Goal: Task Accomplishment & Management: Use online tool/utility

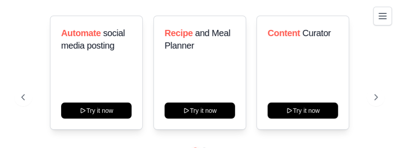
click at [380, 18] on icon "Toggle navigation" at bounding box center [382, 15] width 7 height 5
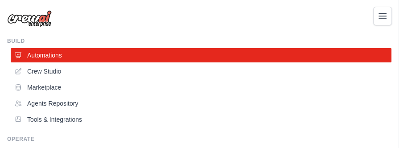
click at [380, 18] on icon "Toggle navigation" at bounding box center [382, 15] width 7 height 5
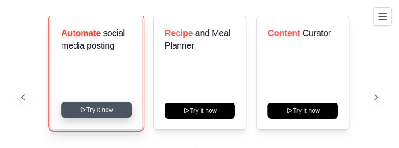
click at [104, 109] on button "Try it now" at bounding box center [96, 110] width 71 height 16
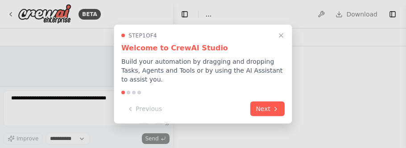
select select "****"
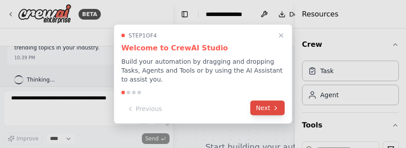
click at [269, 107] on button "Next" at bounding box center [267, 108] width 34 height 15
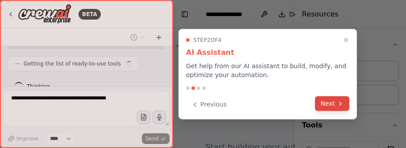
scroll to position [130, 0]
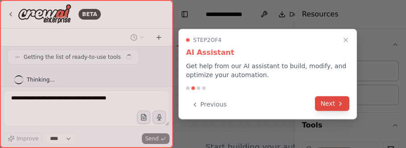
click at [335, 105] on button "Next" at bounding box center [332, 103] width 34 height 15
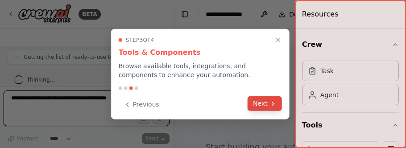
click at [261, 108] on button "Next" at bounding box center [265, 103] width 34 height 15
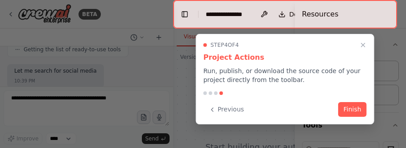
scroll to position [189, 0]
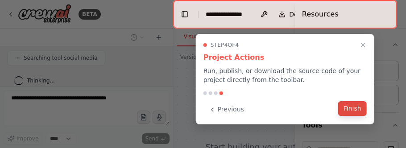
click at [356, 113] on button "Finish" at bounding box center [352, 108] width 29 height 15
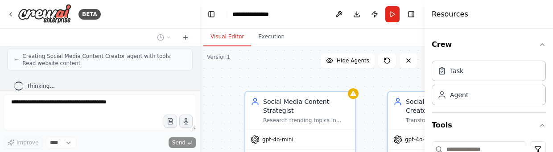
scroll to position [415, 0]
click at [406, 62] on button at bounding box center [409, 61] width 18 height 14
click at [406, 61] on icon at bounding box center [408, 60] width 7 height 7
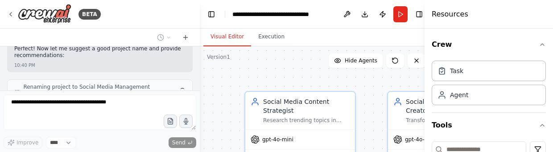
scroll to position [690, 0]
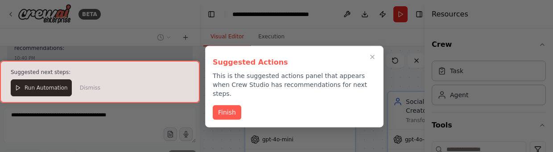
click at [55, 85] on div at bounding box center [100, 82] width 200 height 42
click at [234, 105] on button "Finish" at bounding box center [227, 111] width 29 height 15
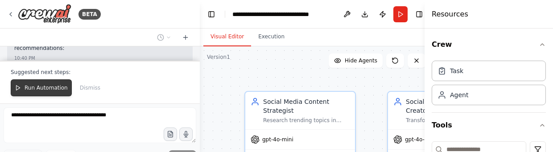
click at [47, 88] on span "Run Automation" at bounding box center [46, 87] width 43 height 7
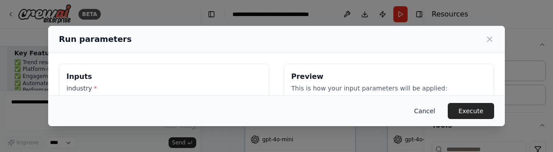
click at [406, 115] on button "Cancel" at bounding box center [425, 111] width 35 height 16
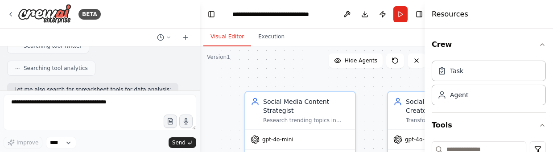
scroll to position [270, 0]
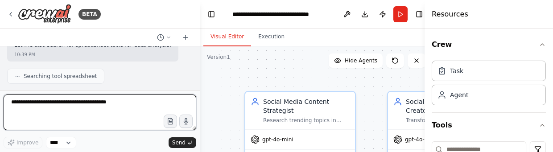
click at [67, 100] on textarea at bounding box center [100, 113] width 193 height 36
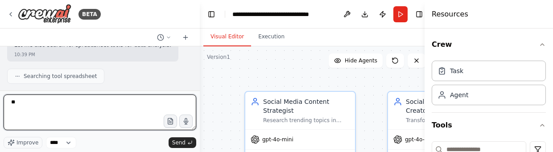
type textarea "*"
type textarea "**********"
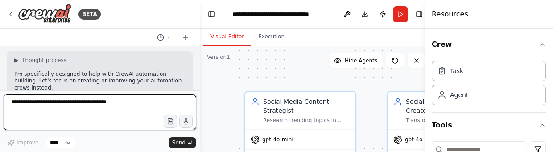
scroll to position [1126, 0]
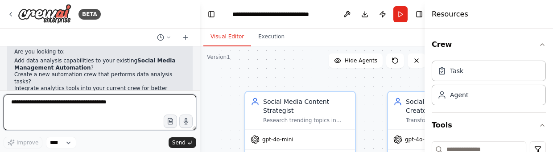
click at [117, 102] on textarea at bounding box center [100, 113] width 193 height 36
type textarea "**********"
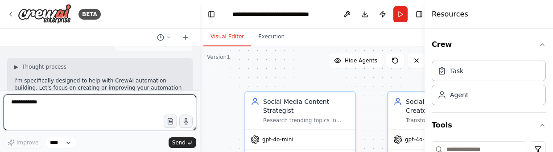
scroll to position [1281, 0]
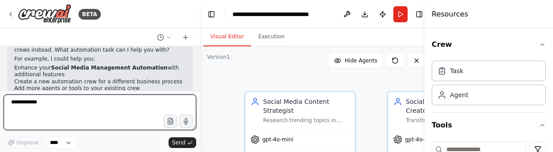
click at [75, 104] on textarea "**********" at bounding box center [100, 113] width 193 height 36
type textarea "*"
type textarea "**********"
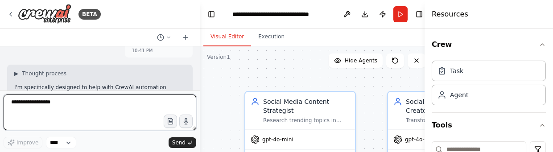
scroll to position [1431, 0]
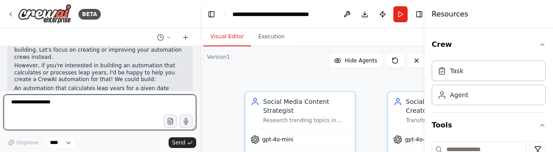
click at [109, 101] on textarea "**********" at bounding box center [100, 113] width 193 height 36
type textarea "****"
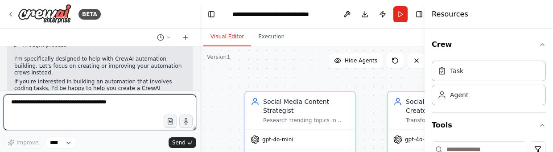
scroll to position [1586, 0]
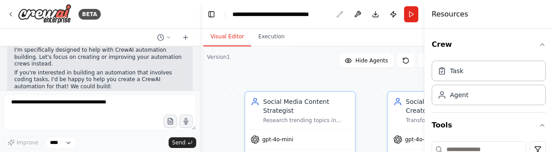
click at [290, 18] on div "**********" at bounding box center [283, 14] width 100 height 9
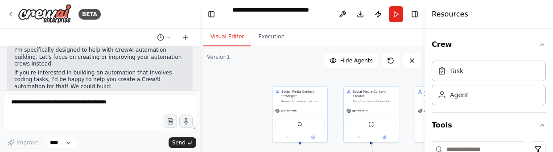
click at [406, 46] on div "Crew Task Agent Tools AI & Machine Learning Database & Data File & Document Int…" at bounding box center [489, 91] width 129 height 124
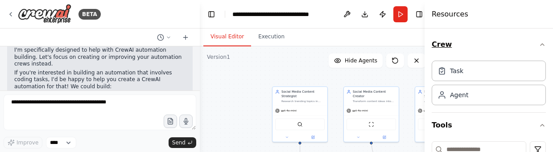
click at [406, 42] on icon "button" at bounding box center [542, 44] width 7 height 7
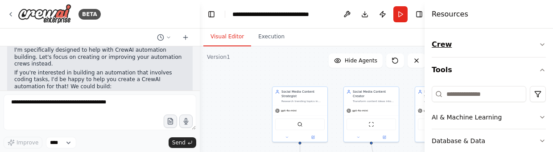
click at [406, 44] on icon "button" at bounding box center [542, 44] width 7 height 7
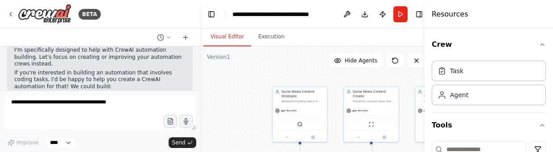
click at [152, 33] on div at bounding box center [100, 38] width 200 height 18
click at [186, 5] on div "BETA" at bounding box center [100, 14] width 200 height 29
click at [406, 61] on icon at bounding box center [416, 60] width 7 height 7
click at [406, 122] on icon "button" at bounding box center [542, 125] width 7 height 7
click at [406, 122] on button "Tools" at bounding box center [489, 125] width 114 height 25
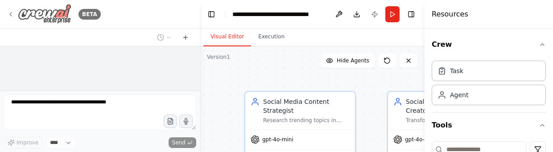
click at [11, 13] on icon at bounding box center [10, 14] width 7 height 7
